Goal: Task Accomplishment & Management: Manage account settings

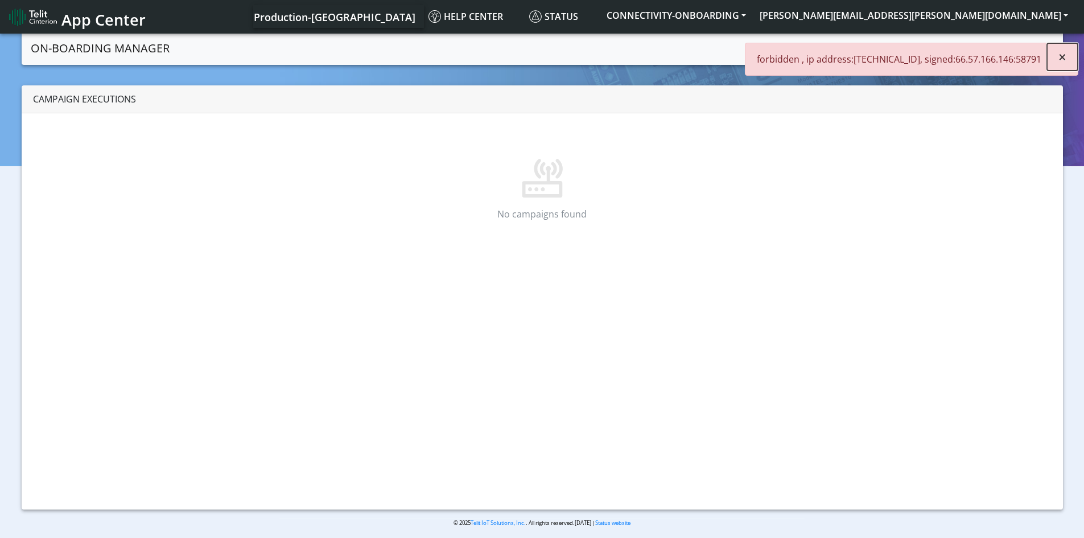
drag, startPoint x: 1057, startPoint y: 60, endPoint x: 1009, endPoint y: 9, distance: 70.5
click at [1054, 59] on button "×" at bounding box center [1062, 56] width 31 height 27
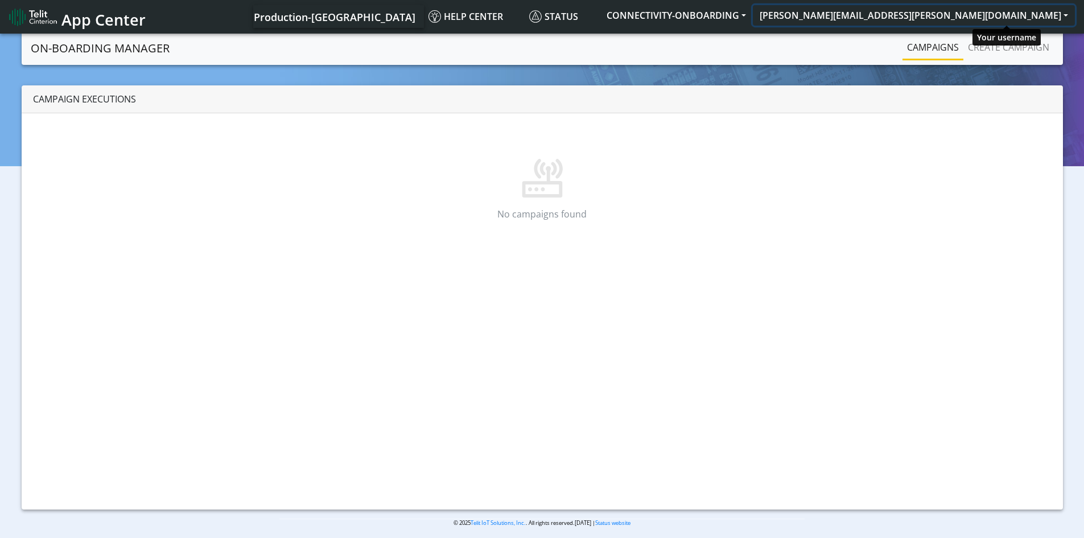
click at [1004, 11] on button "scott.krajewski@telit.com" at bounding box center [914, 15] width 322 height 20
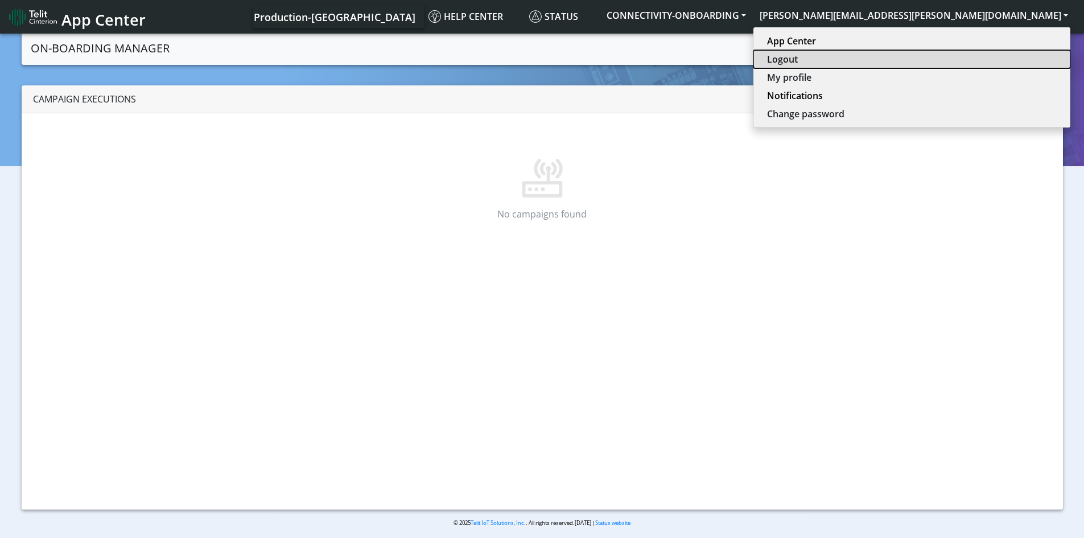
drag, startPoint x: 983, startPoint y: 60, endPoint x: 917, endPoint y: 57, distance: 65.5
click at [982, 60] on button "Logout" at bounding box center [911, 59] width 317 height 18
